Goal: Task Accomplishment & Management: Manage account settings

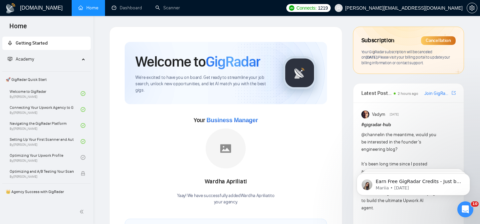
click at [407, 48] on div "Subscription Cancellation Your GigRadar subscription will be canceled on [DATE]…" at bounding box center [408, 50] width 110 height 47
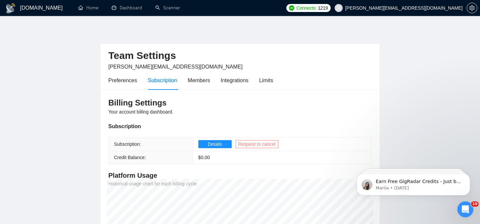
click at [257, 143] on span "Request to cancel" at bounding box center [256, 144] width 37 height 7
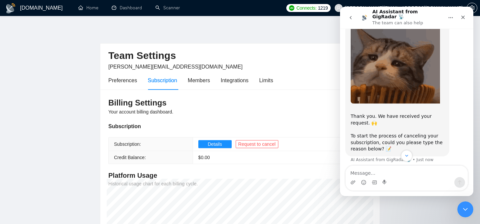
scroll to position [45, 0]
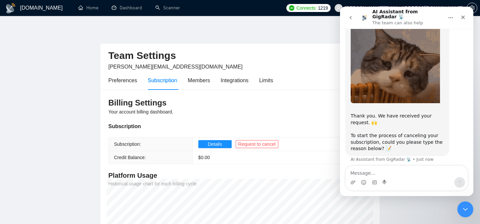
click at [371, 173] on textarea "Message…" at bounding box center [407, 171] width 122 height 11
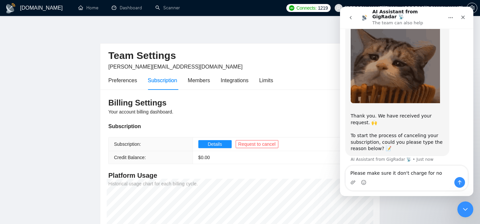
type textarea "Please make sure it don't charge for now"
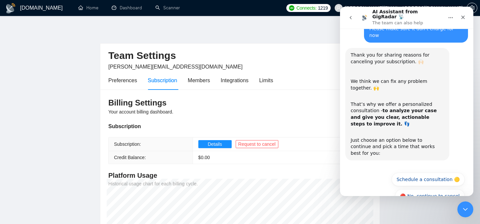
scroll to position [185, 0]
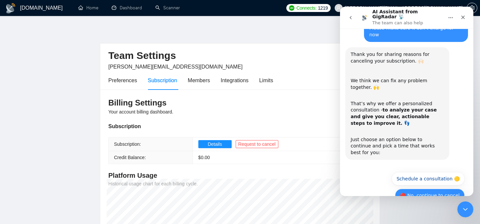
click at [420, 189] on button "🔴 No, continue to cancel" at bounding box center [430, 195] width 70 height 13
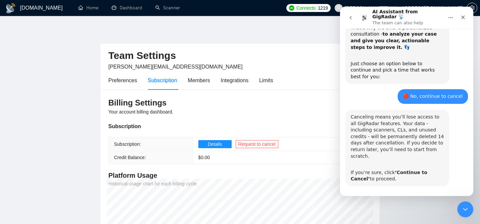
scroll to position [265, 0]
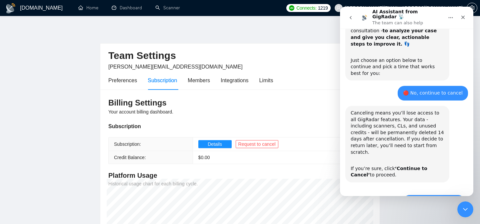
click at [435, 195] on button "🔴 Continue to Cancel" at bounding box center [434, 201] width 62 height 13
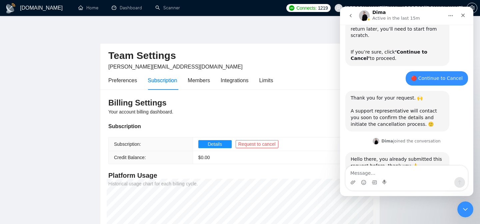
scroll to position [379, 0]
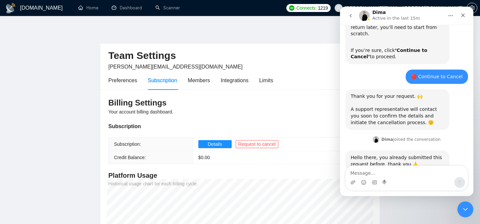
click at [373, 168] on textarea "Message…" at bounding box center [407, 171] width 122 height 11
type textarea "Ok. just wanted to make sure.."
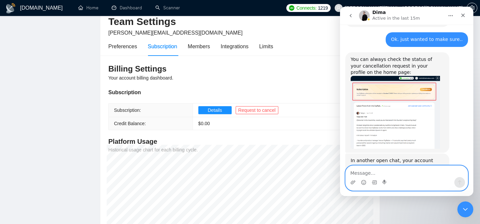
scroll to position [539, 0]
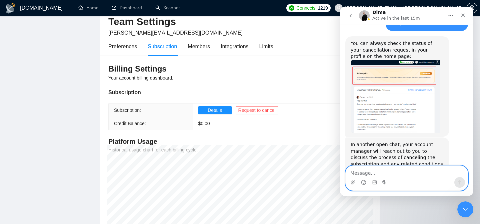
click at [357, 174] on textarea "Message…" at bounding box center [407, 171] width 122 height 11
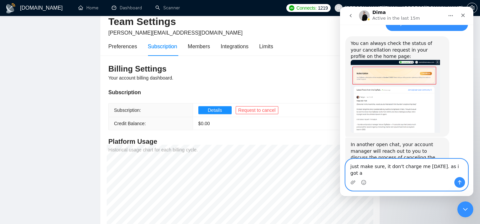
scroll to position [546, 0]
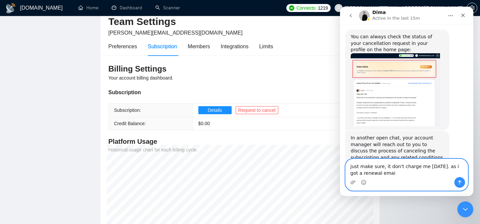
type textarea "just make sure, it don't charge me [DATE]. as i got a renewal email"
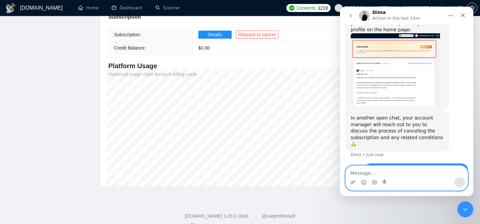
scroll to position [109, 0]
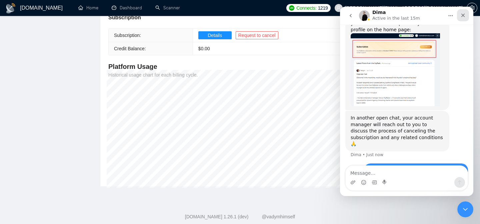
click at [461, 15] on icon "Close" at bounding box center [462, 15] width 5 height 5
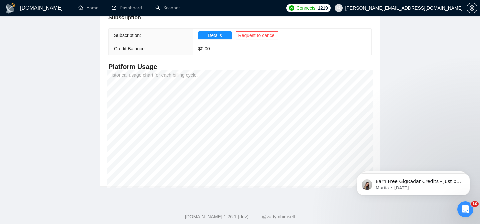
scroll to position [566, 0]
